Goal: Task Accomplishment & Management: Use online tool/utility

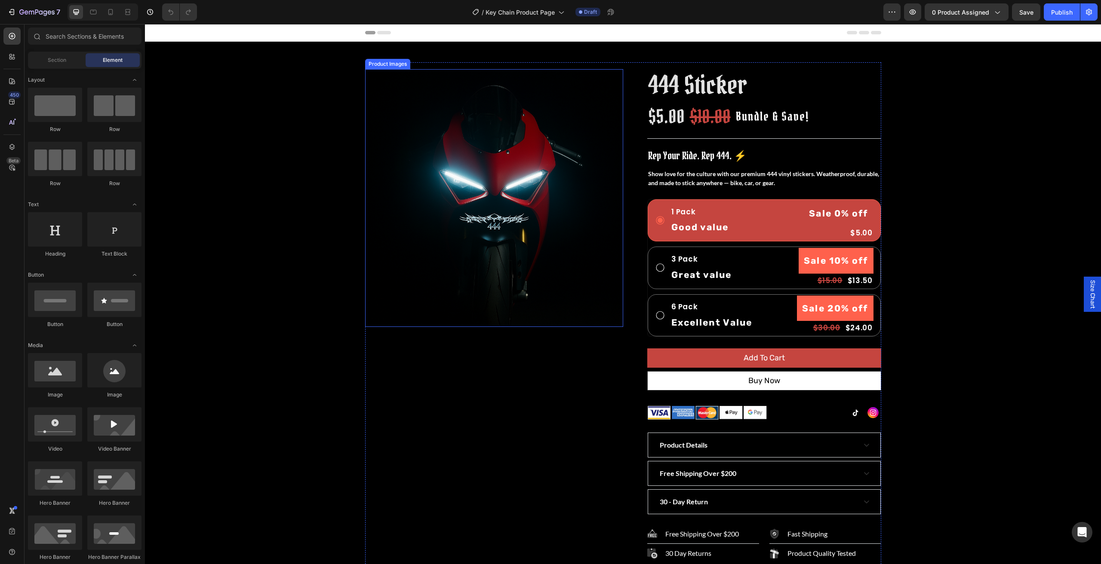
click at [493, 170] on img at bounding box center [494, 198] width 258 height 258
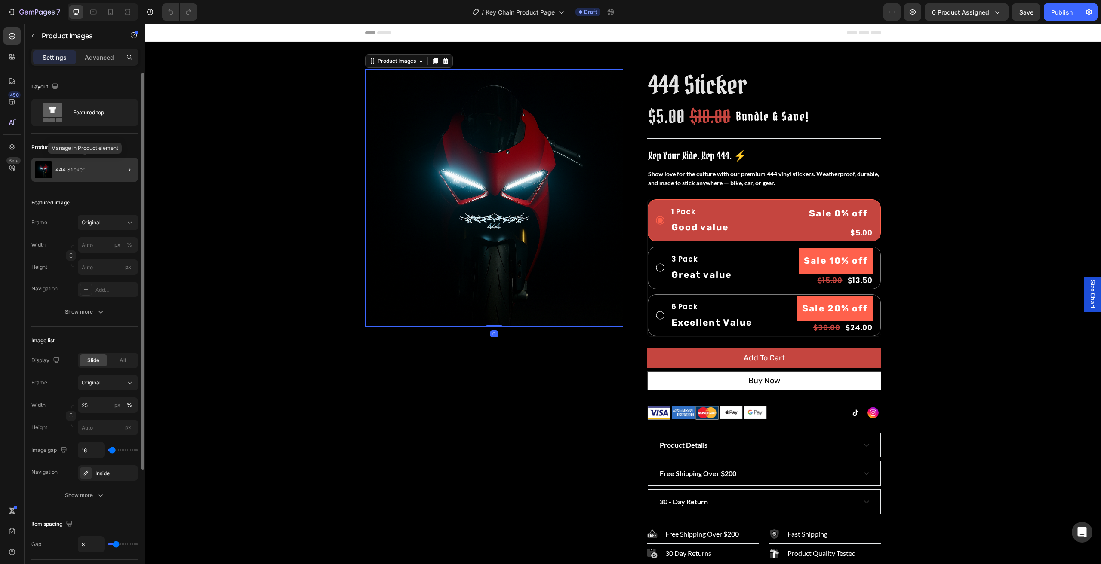
click at [111, 172] on div "444 Sticker" at bounding box center [84, 170] width 107 height 24
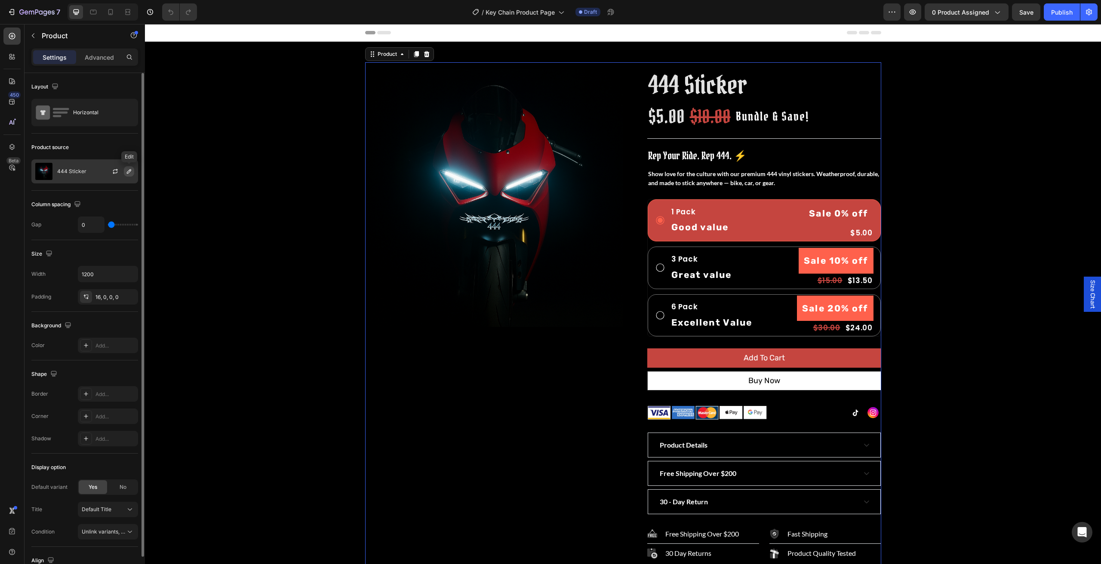
click at [130, 173] on icon "button" at bounding box center [129, 171] width 7 height 7
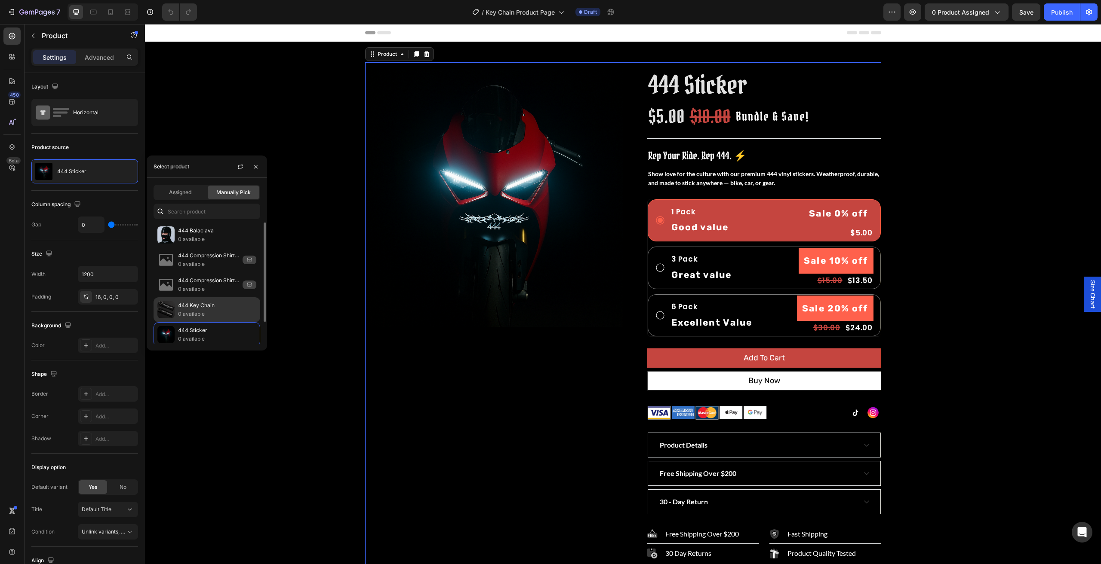
click at [197, 310] on p "0 available" at bounding box center [217, 314] width 78 height 9
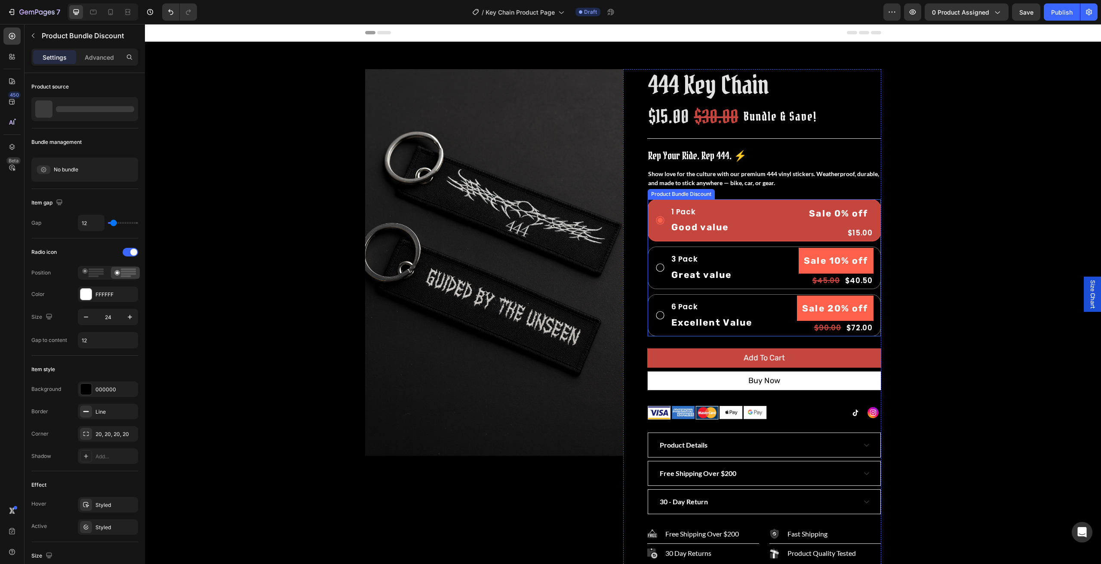
click at [708, 291] on div "1 Pack Text Block Good value Text Block Sale 0% off Product Badge $15.00 Produc…" at bounding box center [763, 268] width 233 height 138
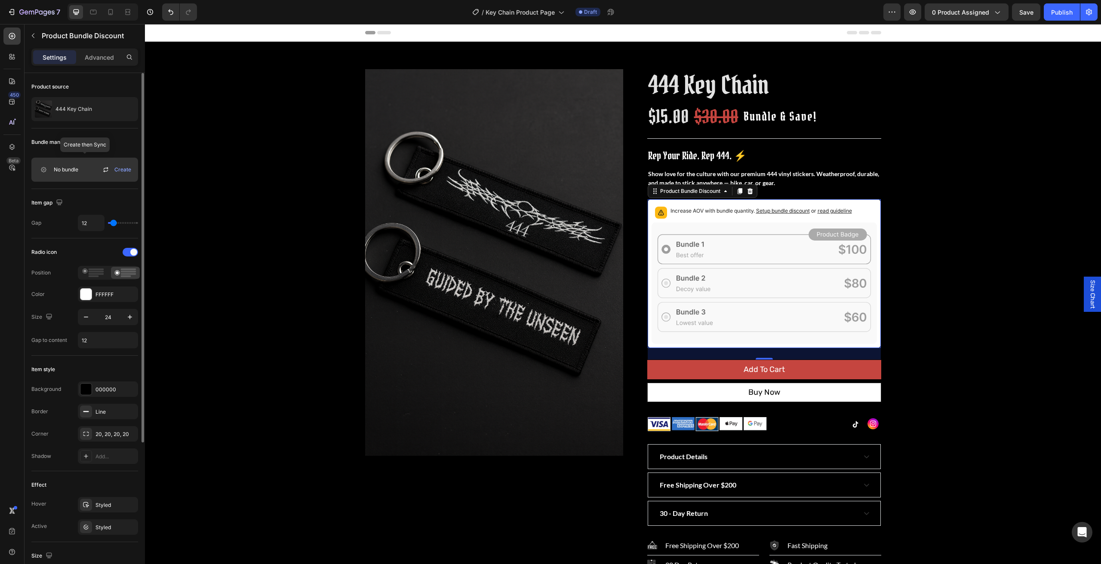
click at [127, 170] on span "Create" at bounding box center [122, 170] width 17 height 8
click at [106, 169] on icon at bounding box center [106, 170] width 10 height 10
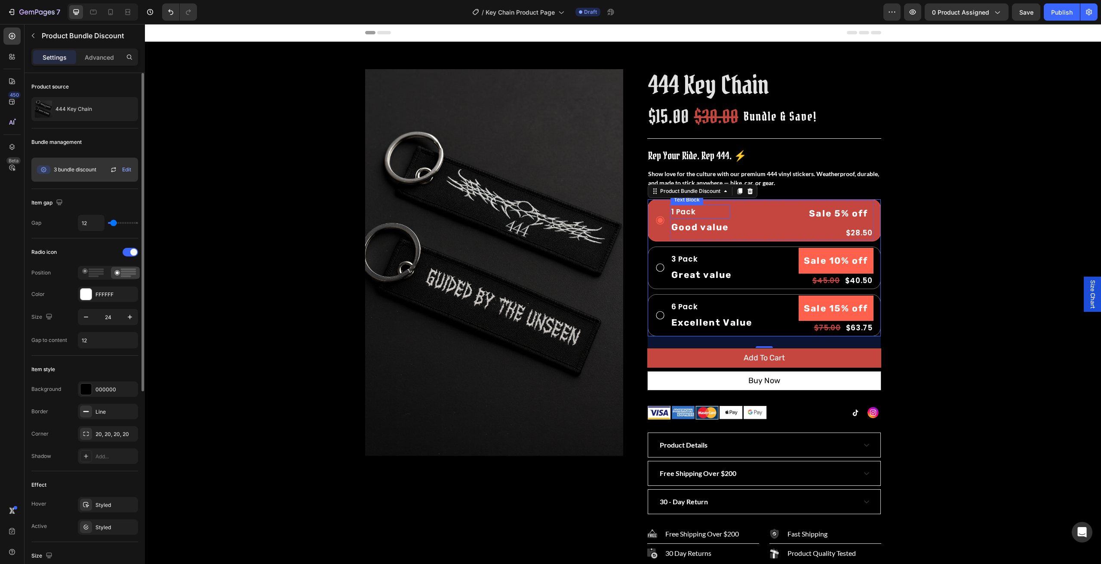
click at [672, 213] on p "1 Pack" at bounding box center [700, 212] width 58 height 12
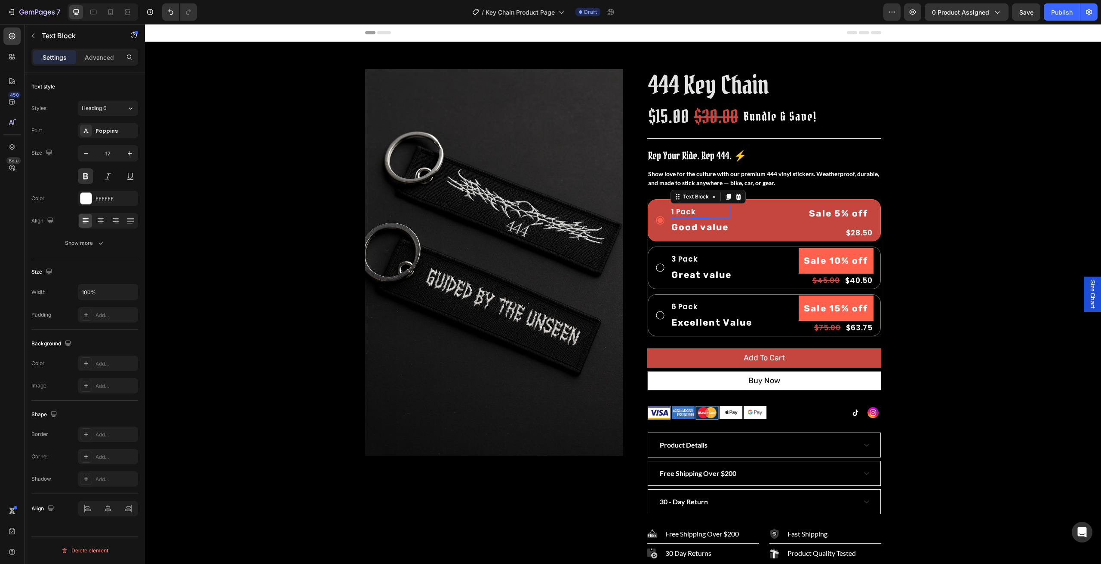
click at [671, 212] on p "1 Pack" at bounding box center [700, 212] width 58 height 12
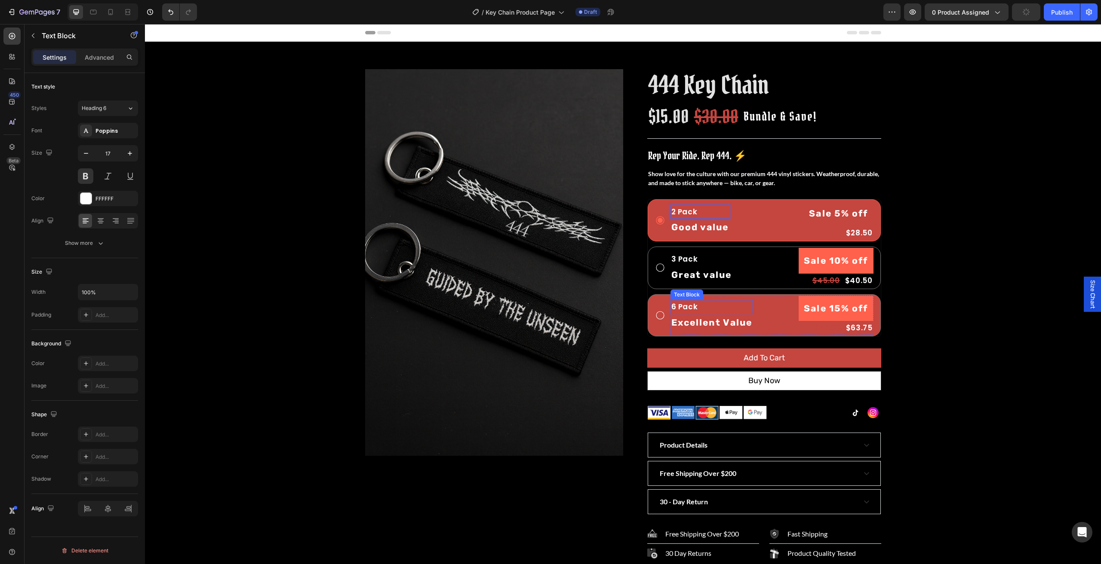
click at [671, 307] on p "6 Pack" at bounding box center [711, 307] width 81 height 12
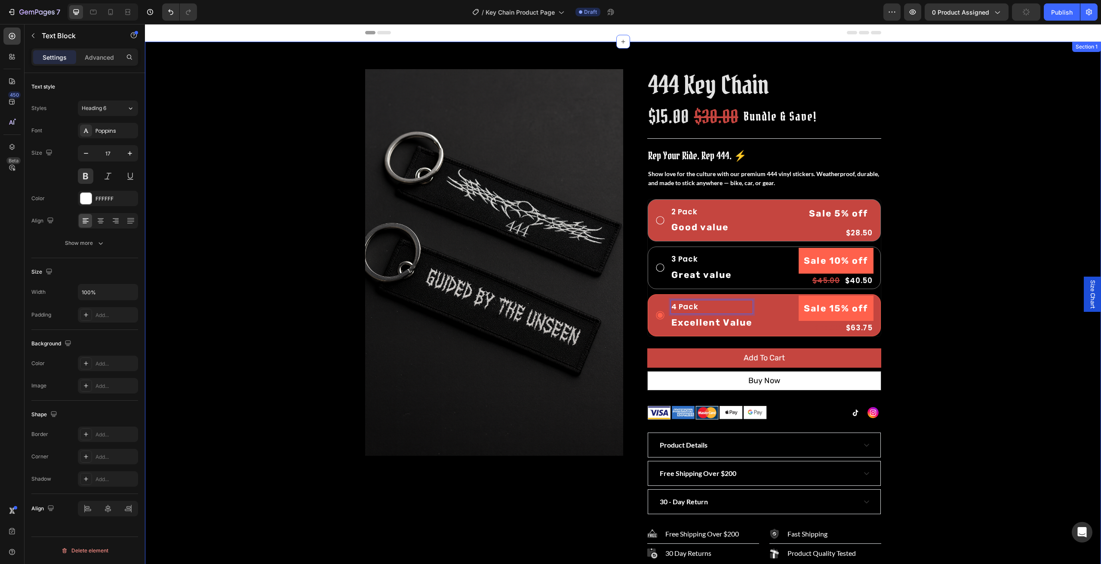
click at [987, 253] on div "Product Images 444 Key Chain Product Title $15.00 Product Price Product Price $…" at bounding box center [622, 314] width 943 height 504
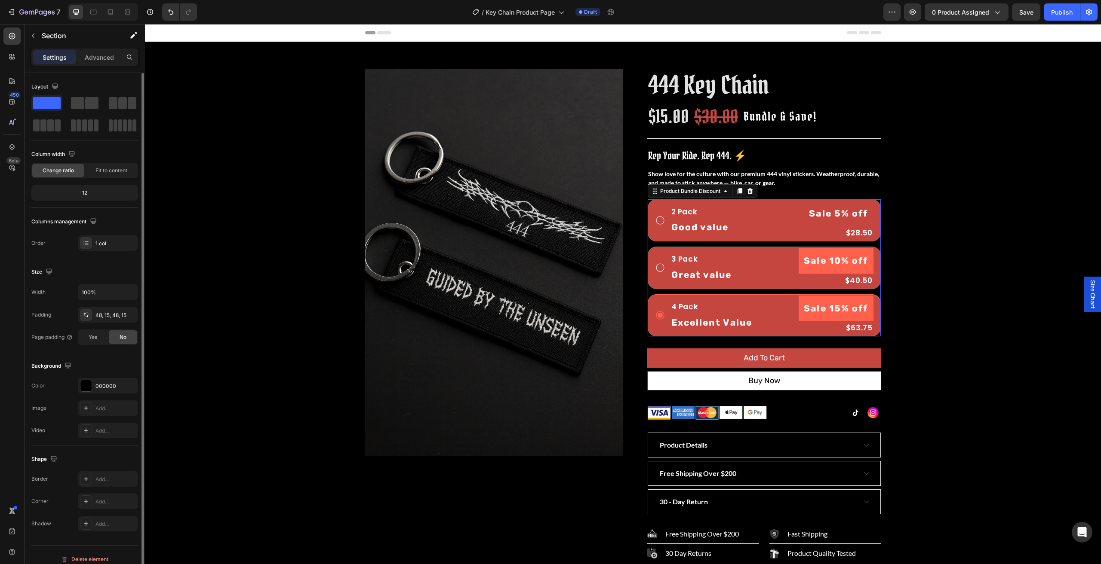
click at [655, 266] on icon at bounding box center [660, 268] width 10 height 10
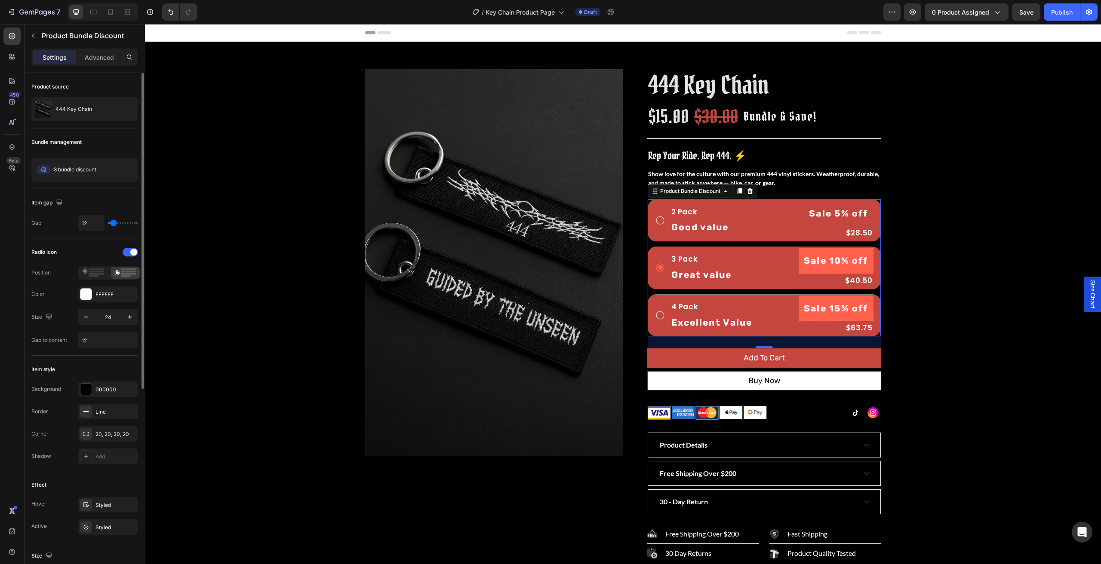
click at [657, 311] on icon at bounding box center [660, 315] width 10 height 10
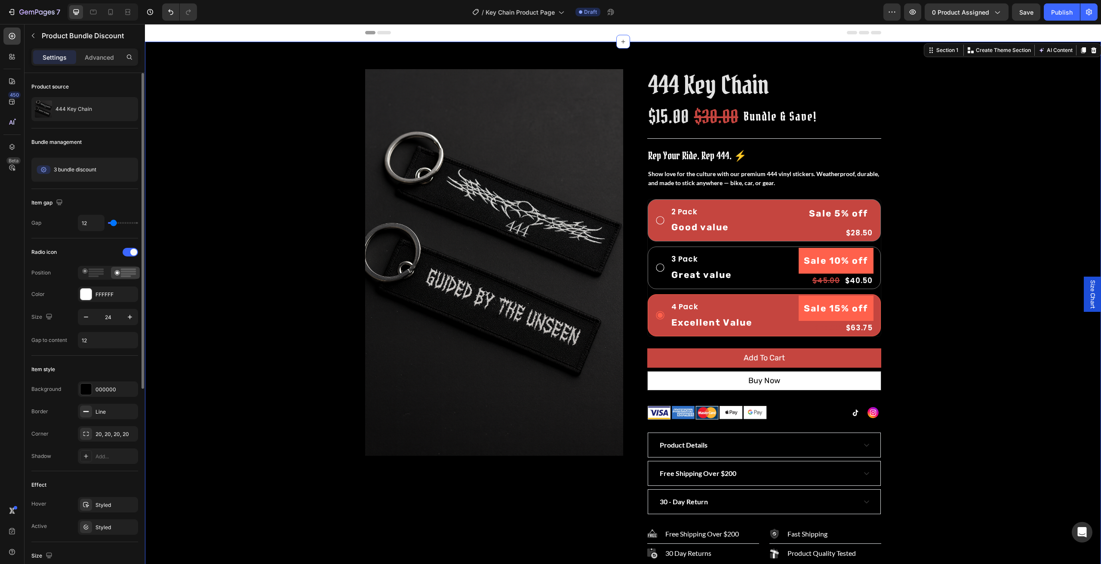
click at [952, 317] on div "Product Images 444 Key Chain Product Title $15.00 Product Price Product Price $…" at bounding box center [622, 314] width 943 height 504
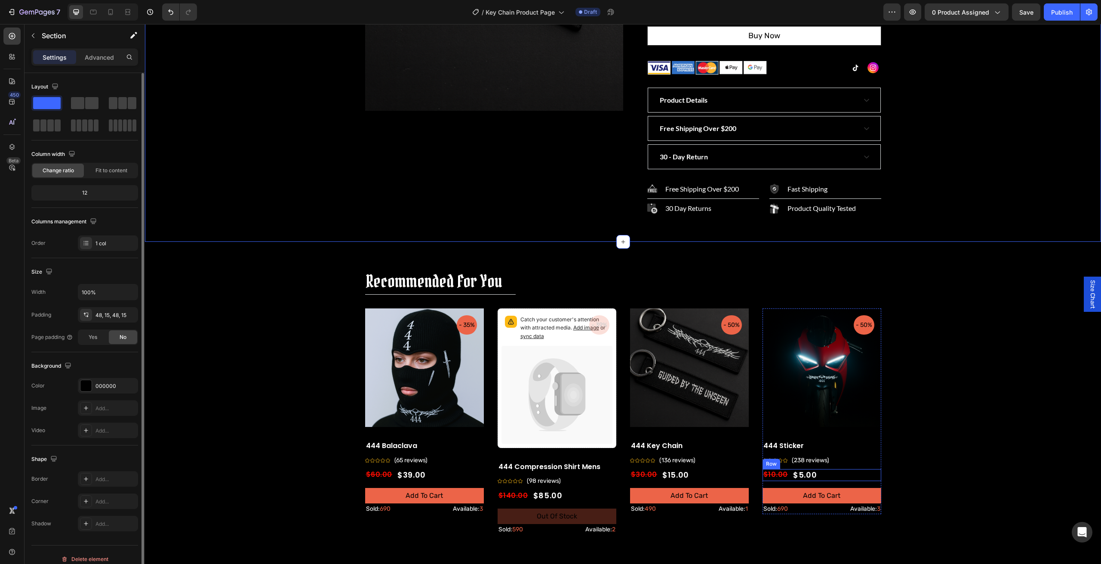
scroll to position [301, 0]
